Goal: Task Accomplishment & Management: Complete application form

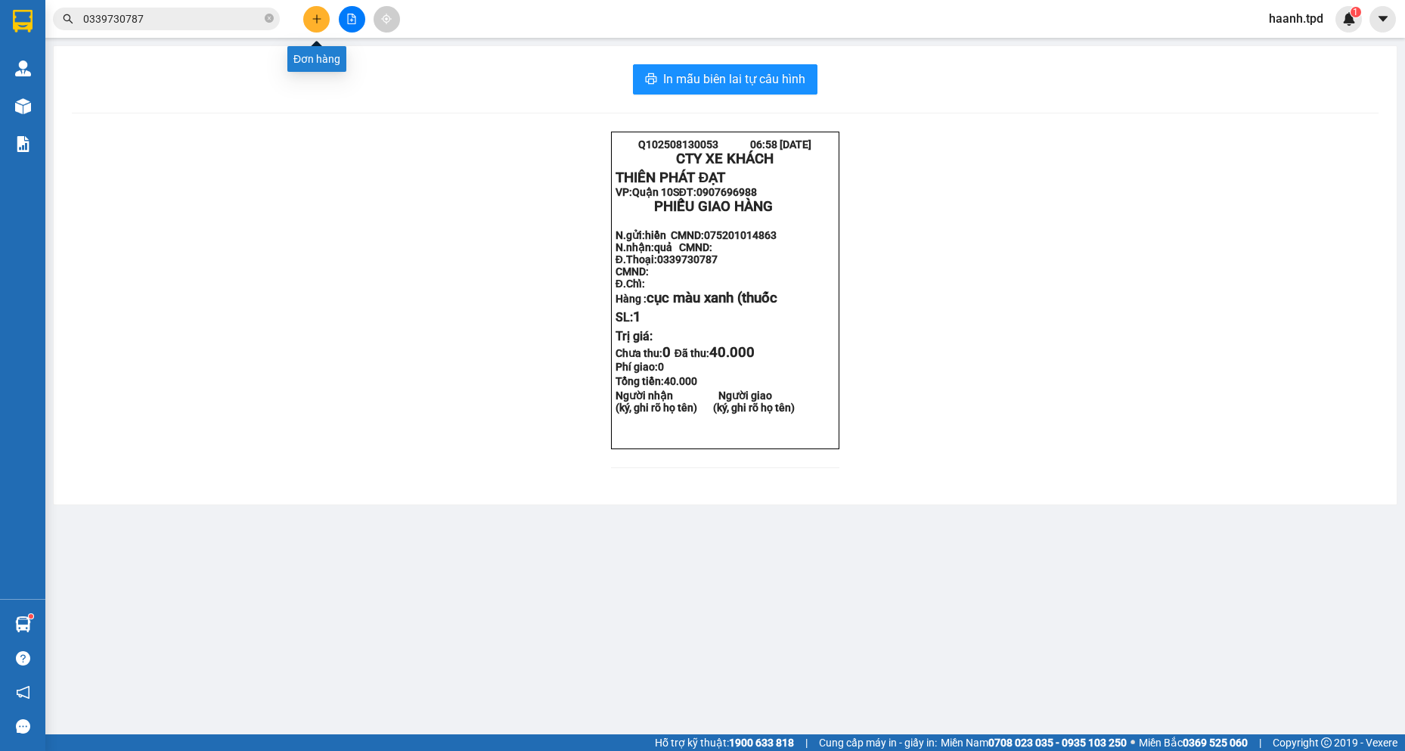
click at [310, 14] on button at bounding box center [316, 19] width 26 height 26
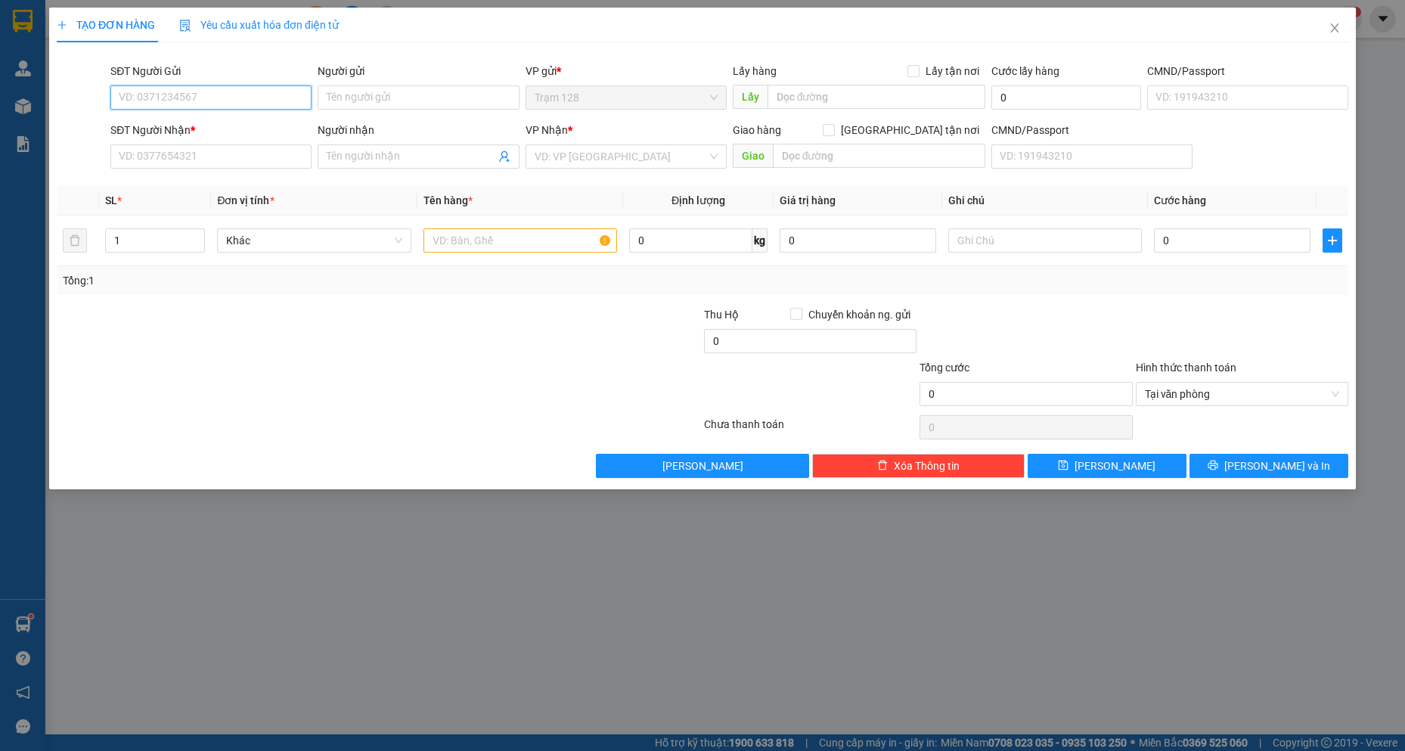
click at [225, 101] on input "SĐT Người Gửi" at bounding box center [210, 97] width 201 height 24
type input "0369284017"
click at [423, 94] on input "Người gửi" at bounding box center [418, 97] width 201 height 24
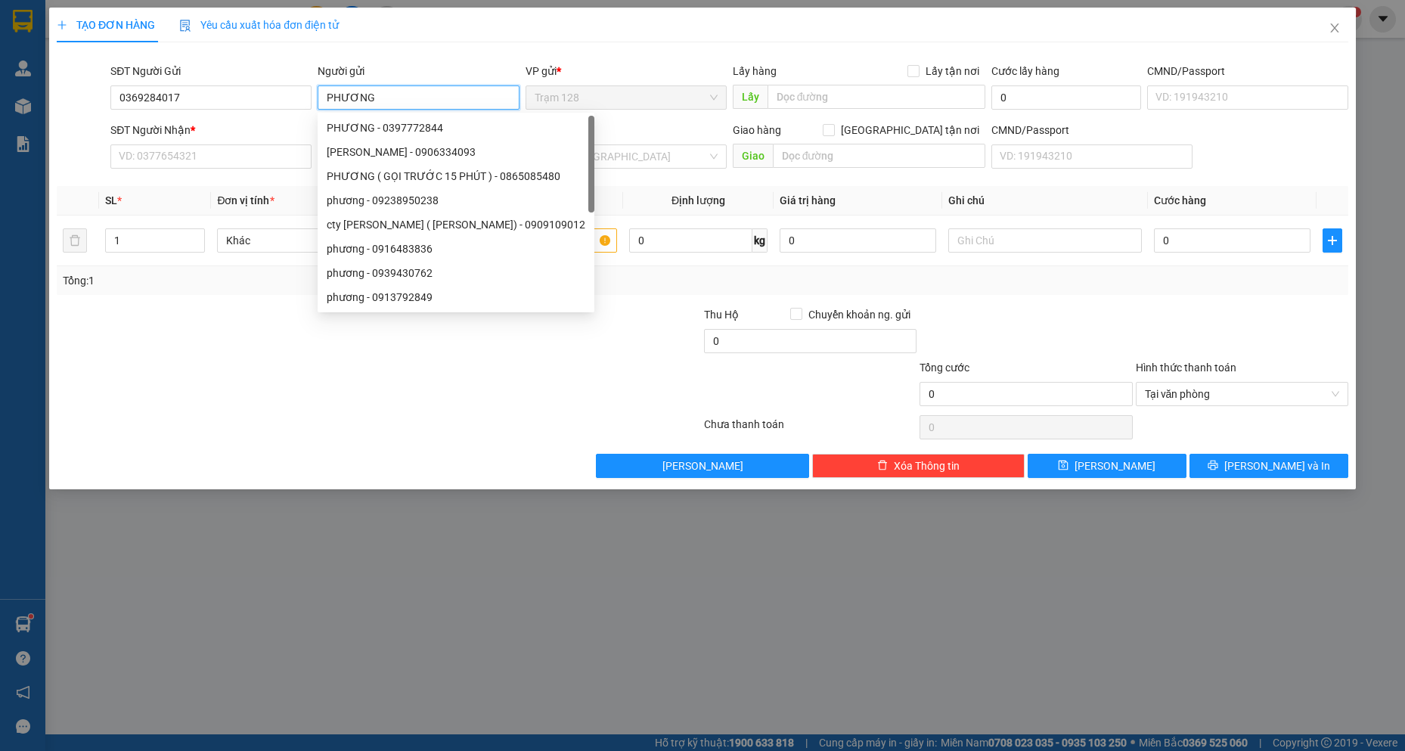
drag, startPoint x: 406, startPoint y: 95, endPoint x: 103, endPoint y: 109, distance: 303.6
click at [103, 109] on div "SĐT Người Gửi 0369284017 Người gửi PHƯƠNG VP gửi * Trạm 128 Lấy hàng Lấy tận nơ…" at bounding box center [702, 89] width 1295 height 53
type input "THƯƠNG"
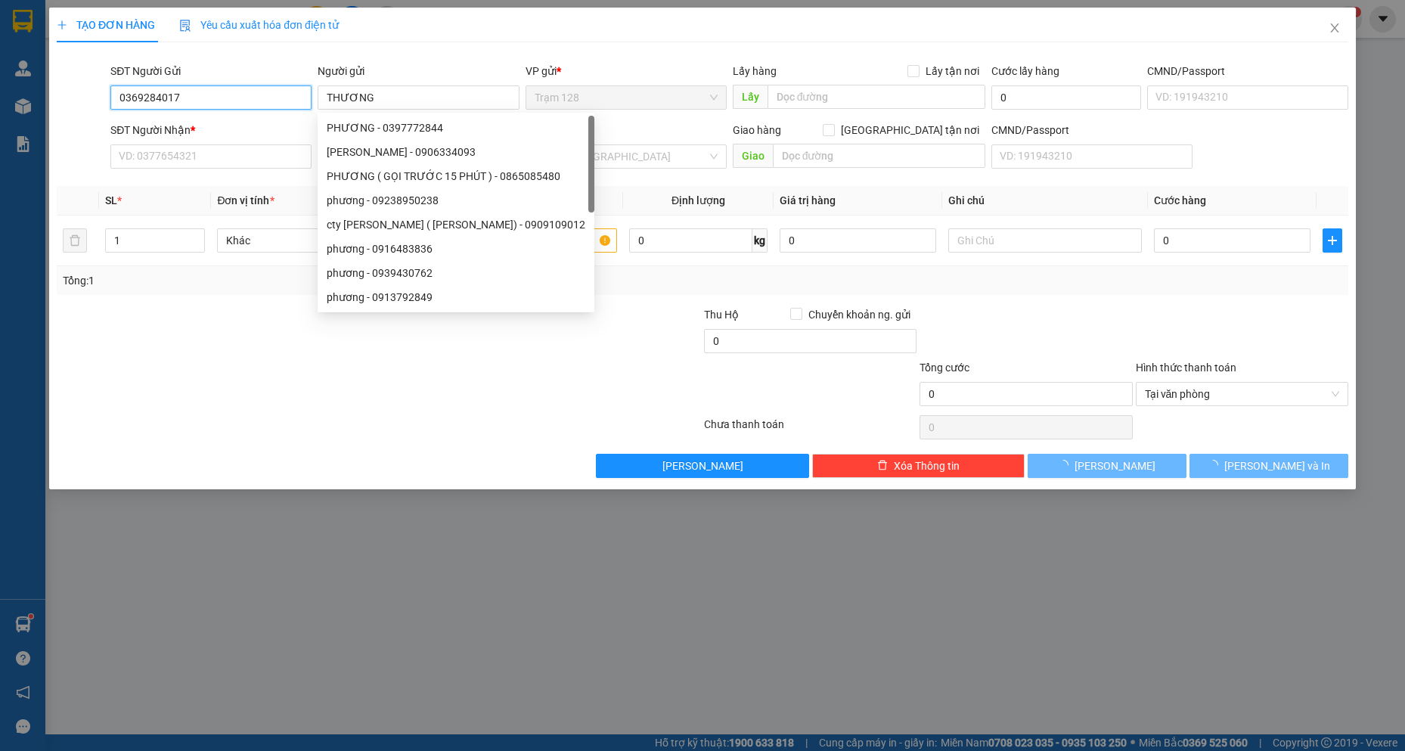
drag, startPoint x: 195, startPoint y: 96, endPoint x: 203, endPoint y: 144, distance: 49.0
click at [52, 104] on div "TẠO ĐƠN HÀNG Yêu cầu xuất hóa đơn điện tử Transit Pickup Surcharge Ids Transit …" at bounding box center [702, 249] width 1307 height 482
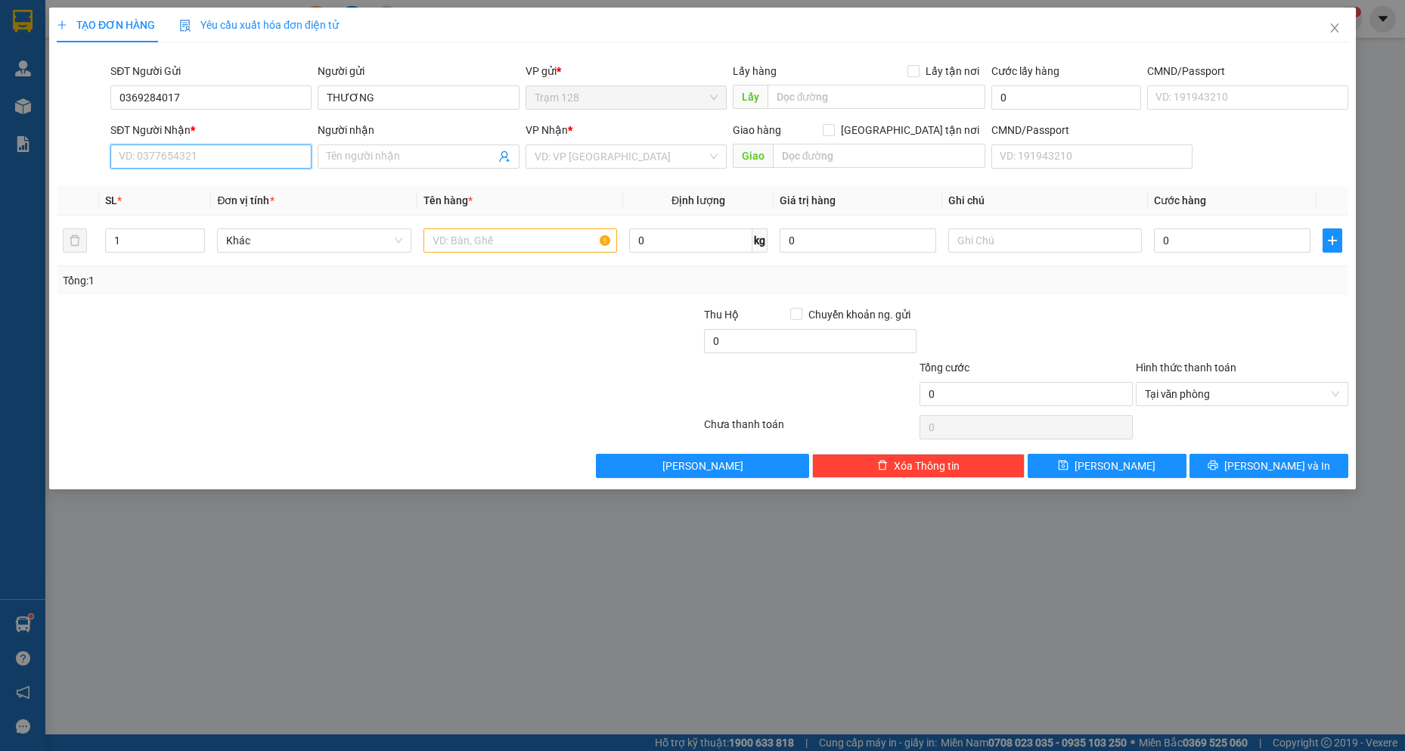
click at [200, 153] on input "SĐT Người Nhận *" at bounding box center [210, 156] width 201 height 24
type input "0393048432"
click at [440, 155] on input "Người nhận" at bounding box center [411, 156] width 168 height 17
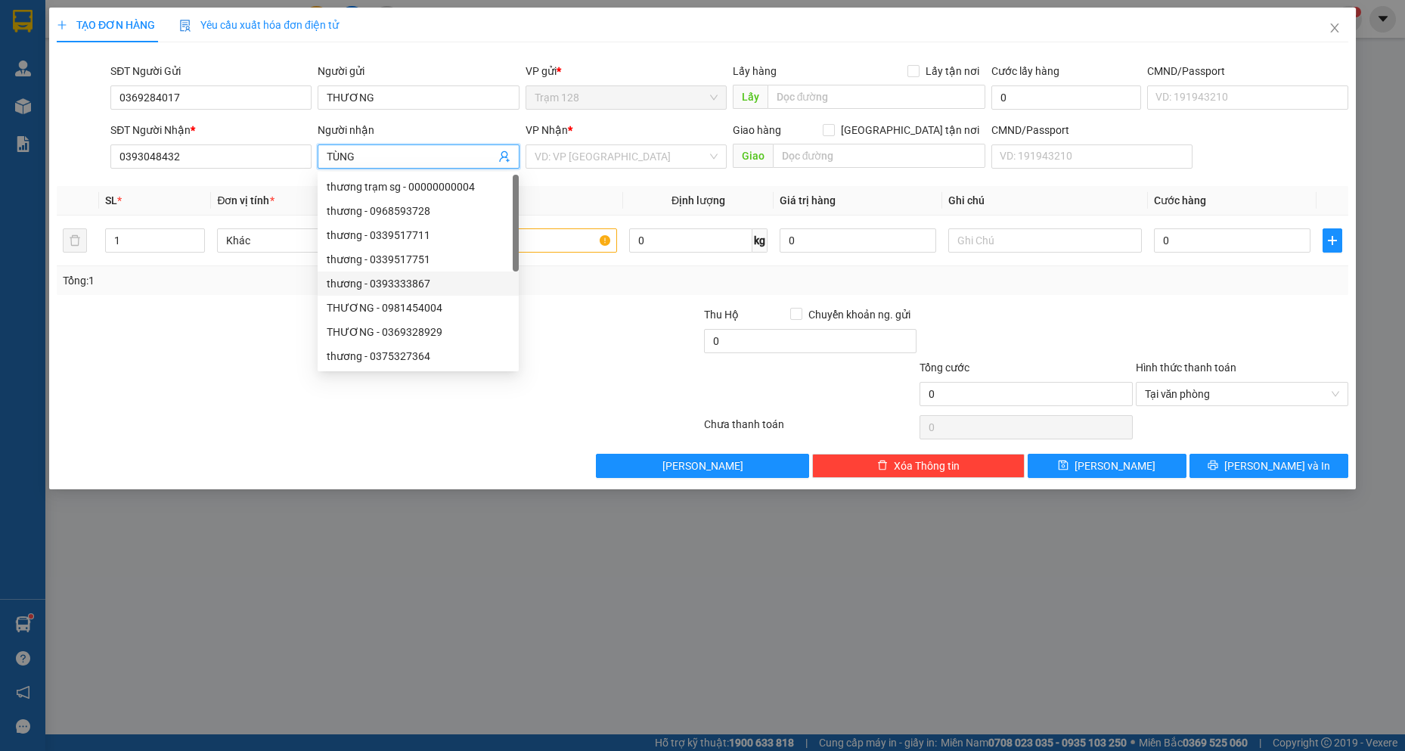
type input "TÙNG"
click at [244, 316] on div at bounding box center [271, 332] width 432 height 53
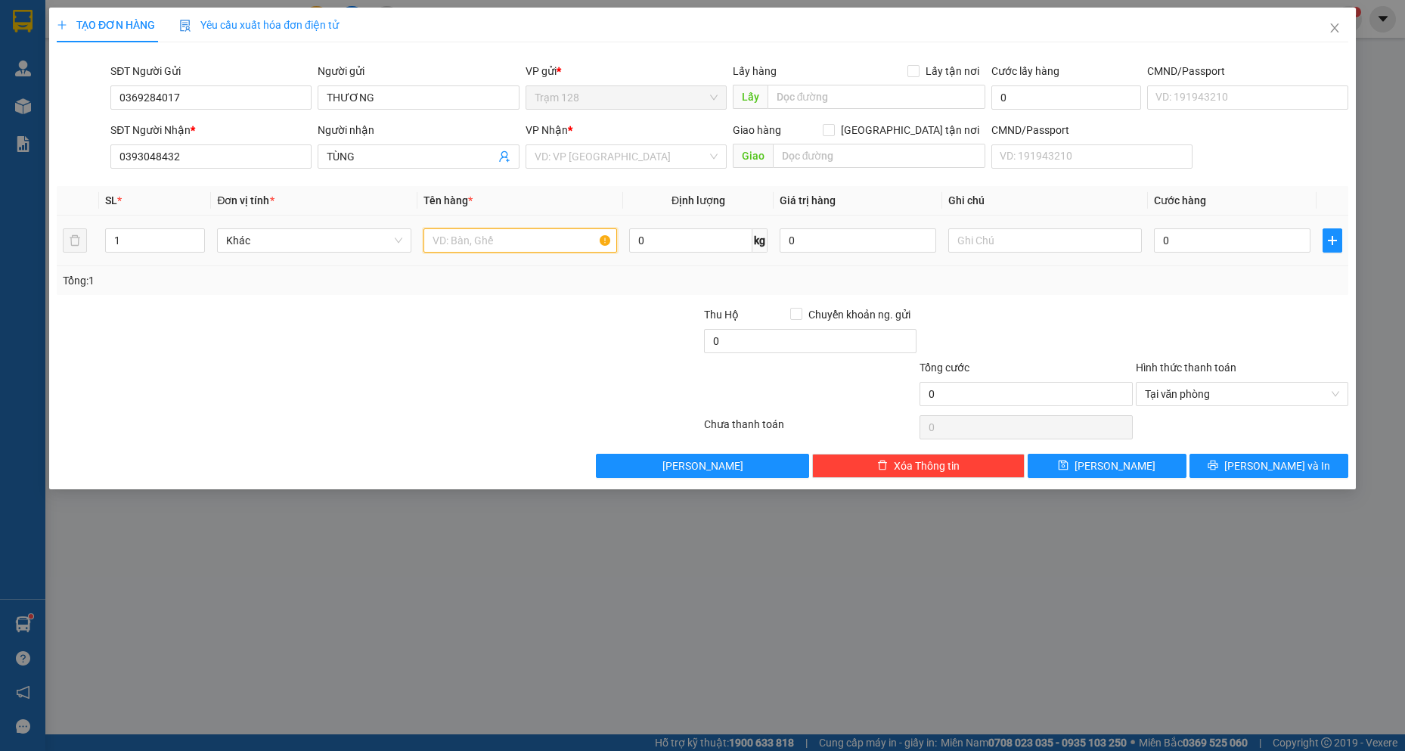
click at [552, 238] on input "text" at bounding box center [521, 240] width 194 height 24
type input "HỘP GIẤY ( DỤNG CỤ PHA CAFE )"
click at [1199, 242] on input "0" at bounding box center [1232, 240] width 157 height 24
type input "4"
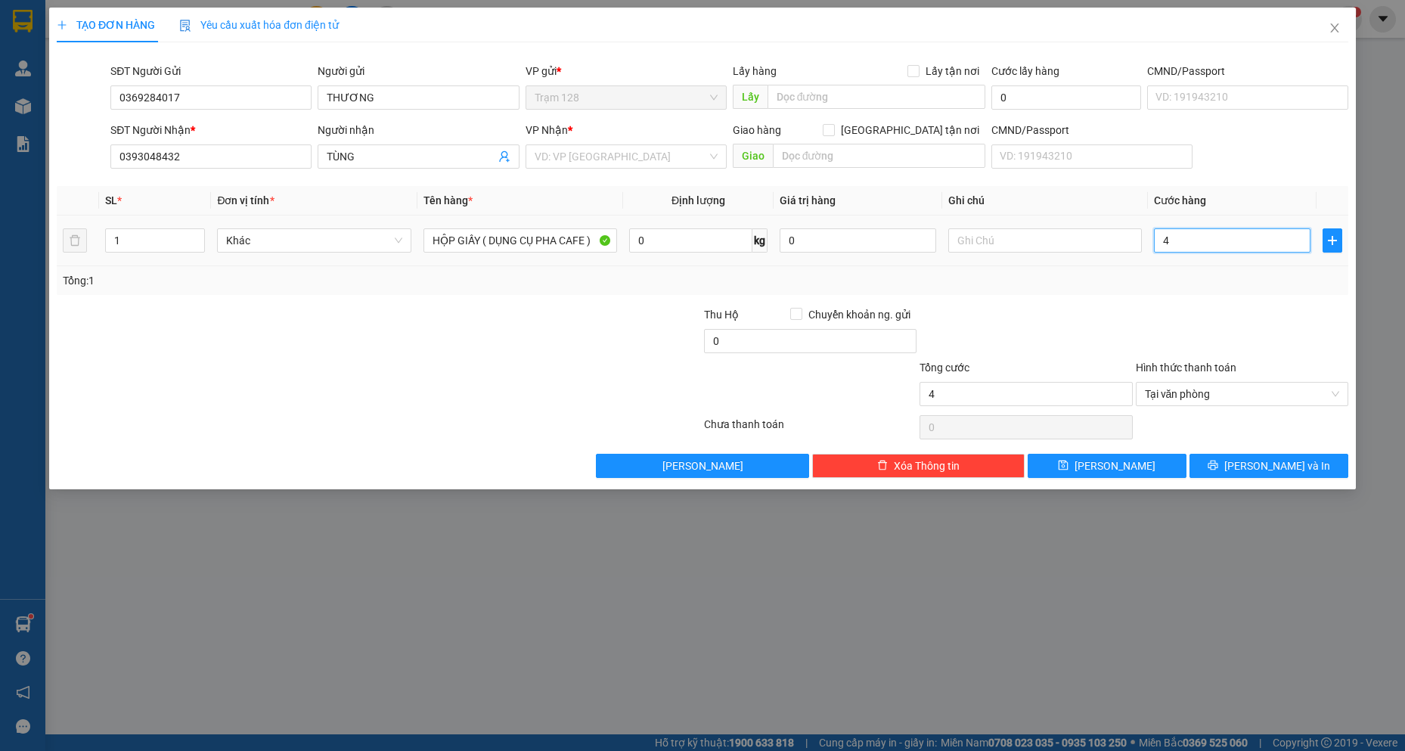
type input "40"
type input "40.000"
click at [1165, 302] on div "Transit Pickup Surcharge Ids Transit Deliver Surcharge Ids Transit Deliver Surc…" at bounding box center [703, 266] width 1292 height 424
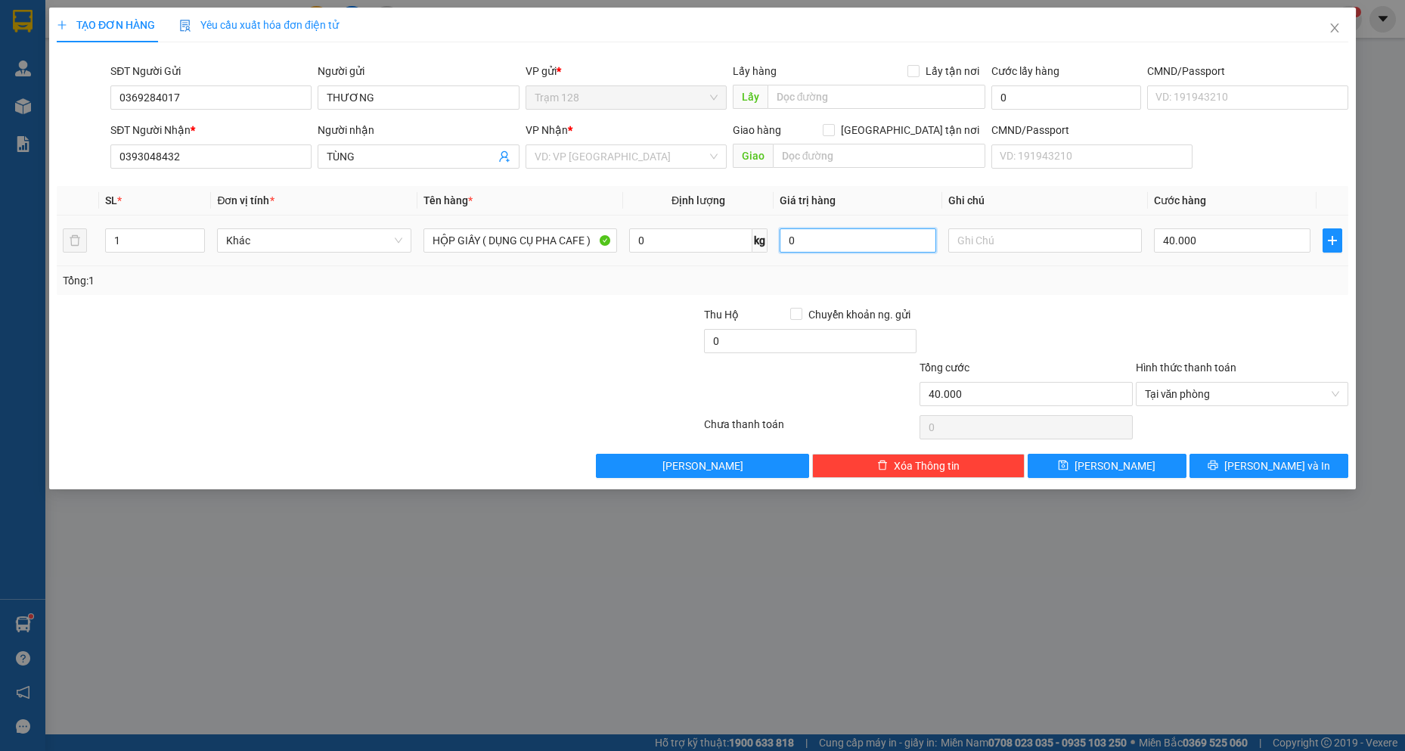
click at [782, 231] on input "0" at bounding box center [858, 240] width 157 height 24
click at [811, 243] on input "0" at bounding box center [858, 240] width 157 height 24
type input "100.000"
drag, startPoint x: 1111, startPoint y: 343, endPoint x: 662, endPoint y: 240, distance: 460.3
click at [1110, 343] on div at bounding box center [1026, 332] width 216 height 53
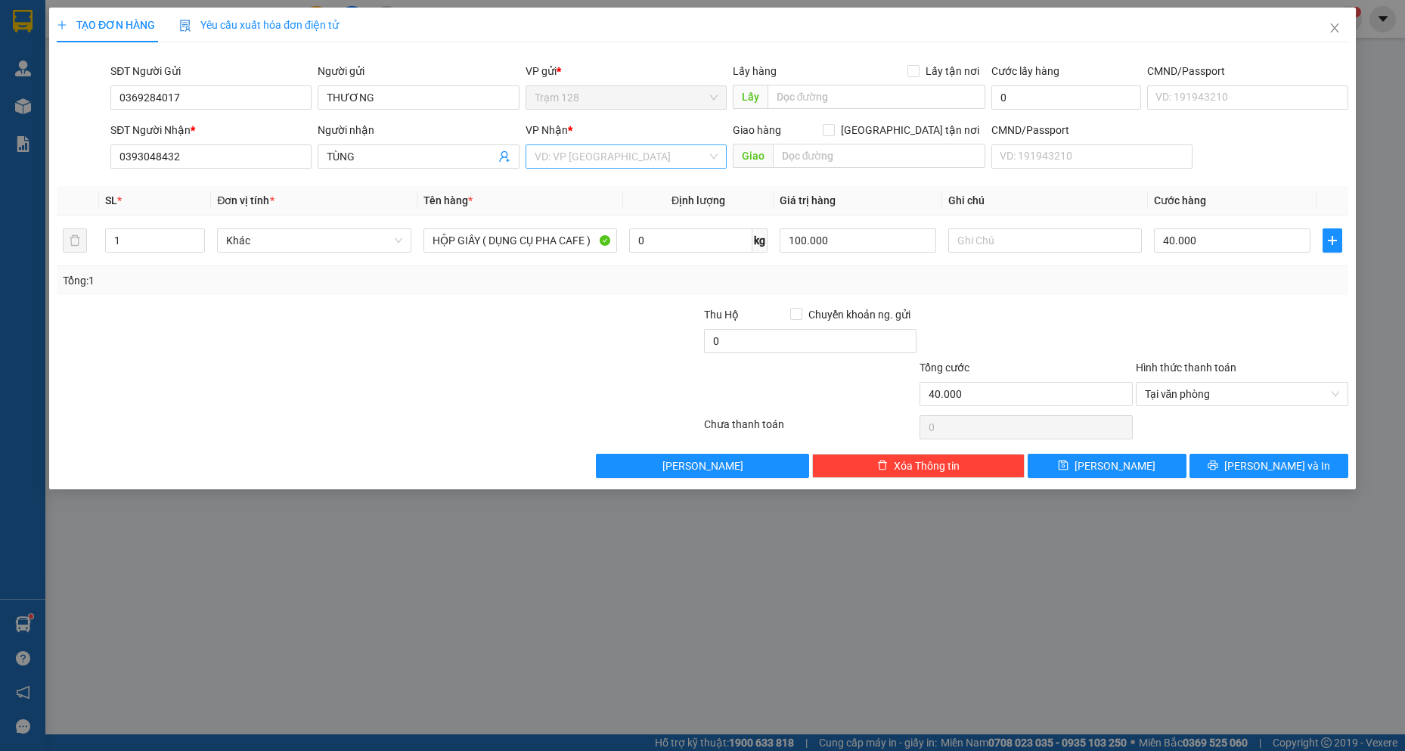
click at [584, 148] on input "search" at bounding box center [621, 156] width 172 height 23
click at [555, 206] on div "Quận 10" at bounding box center [626, 211] width 183 height 17
click at [1268, 466] on span "[PERSON_NAME] và In" at bounding box center [1277, 466] width 106 height 17
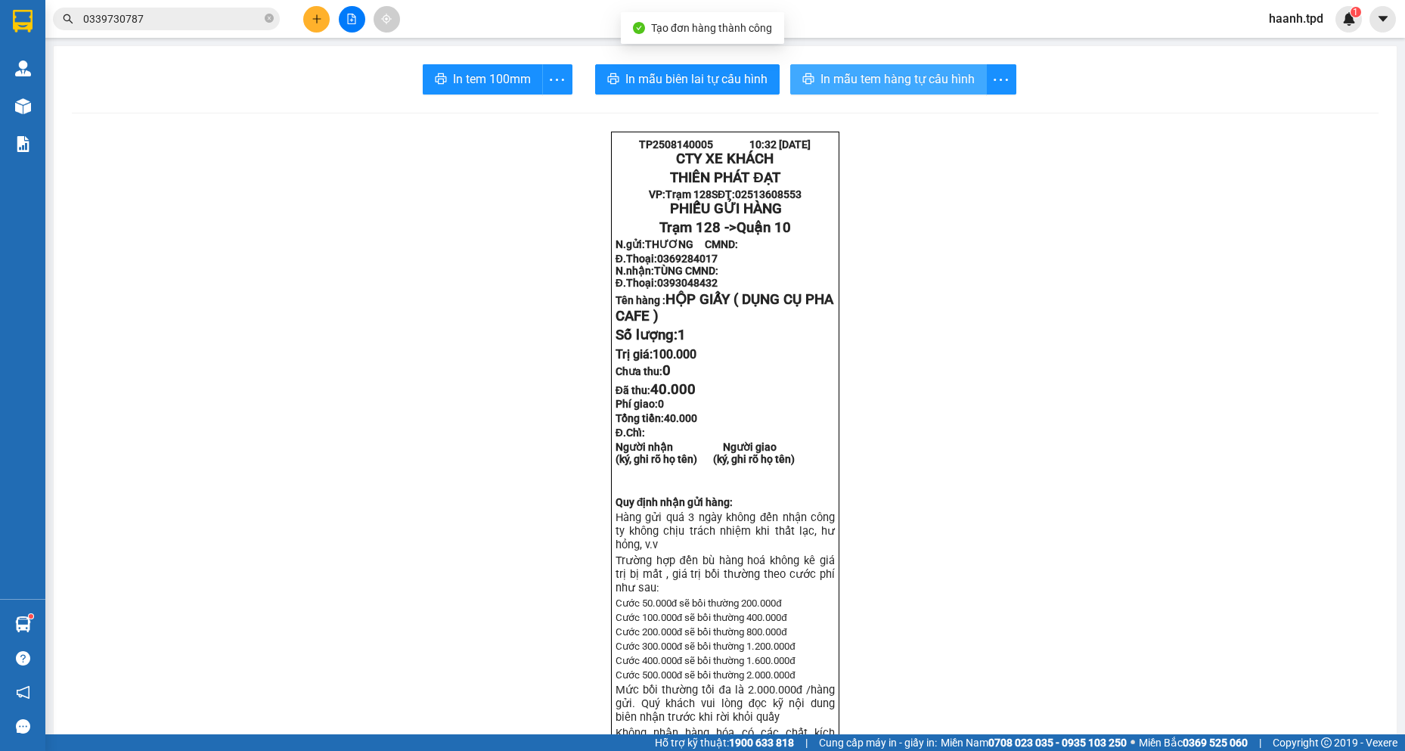
click at [888, 76] on span "In mẫu tem hàng tự cấu hình" at bounding box center [898, 79] width 154 height 19
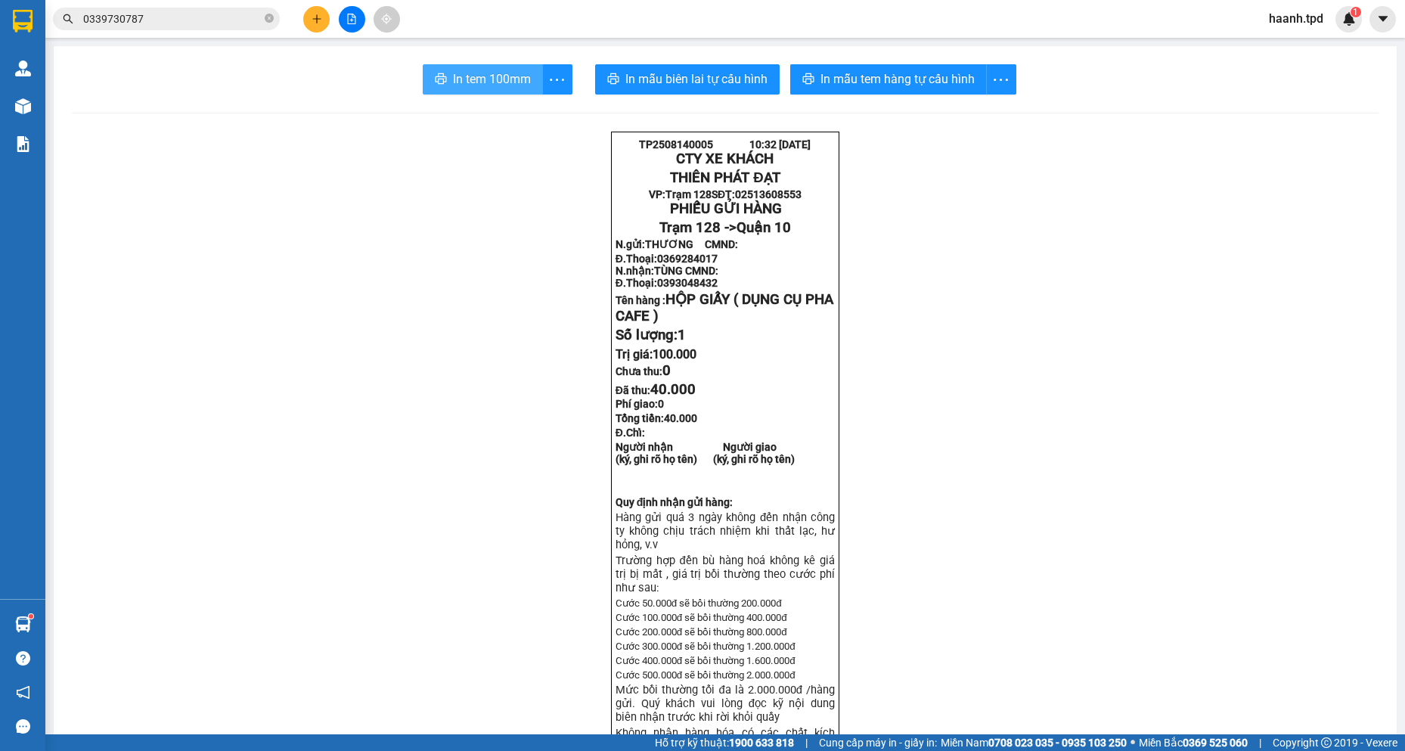
click at [459, 82] on span "In tem 100mm" at bounding box center [492, 79] width 78 height 19
